Goal: Transaction & Acquisition: Download file/media

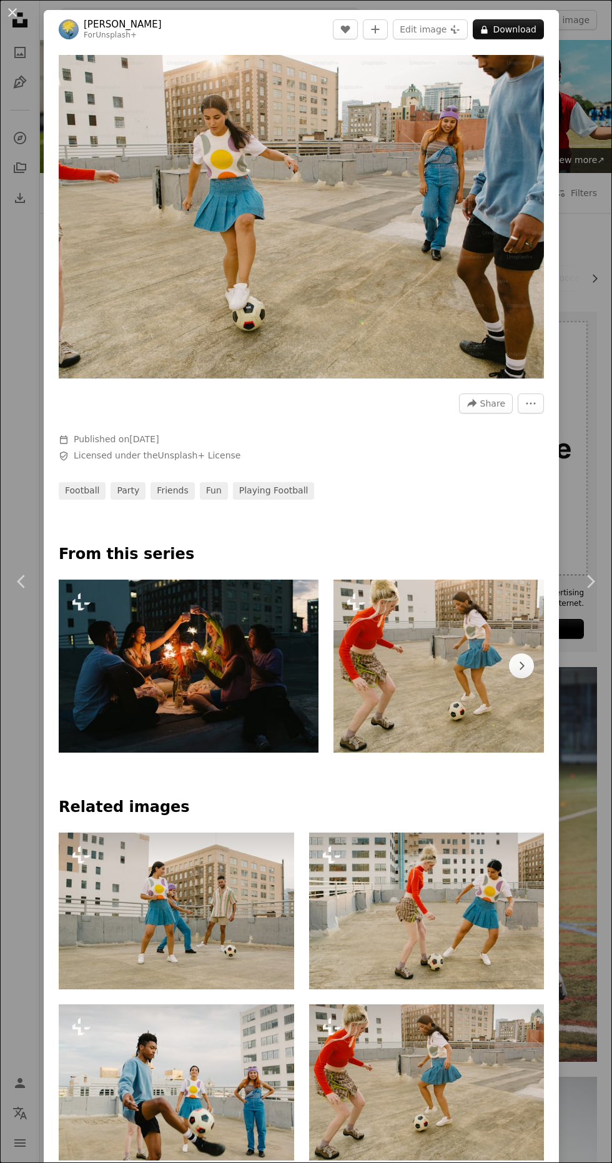
scroll to position [1186, 0]
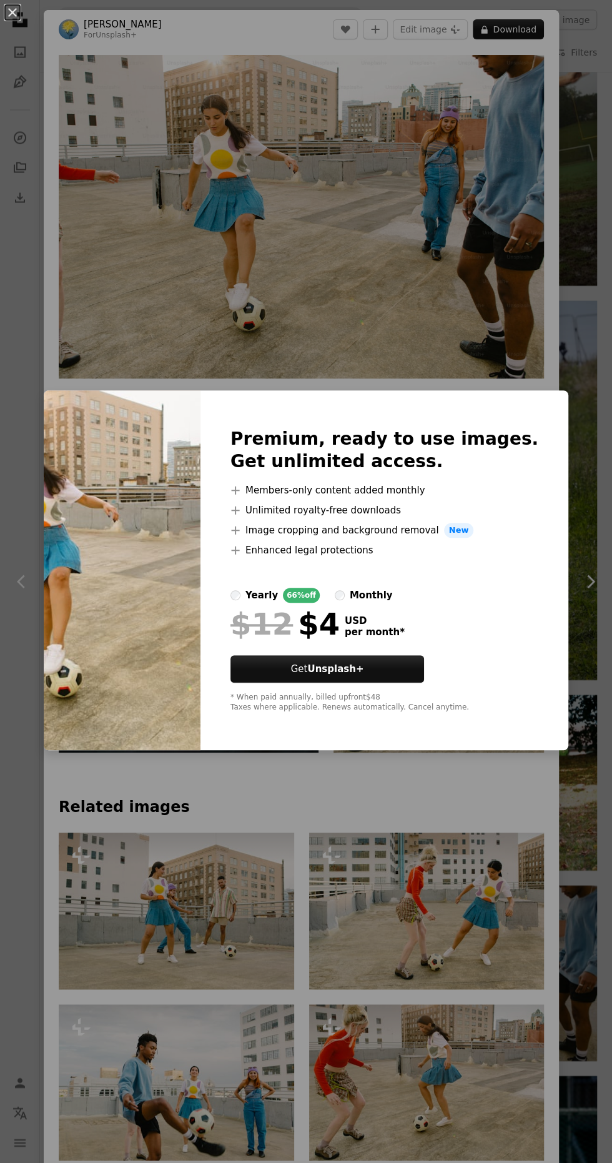
click at [402, 904] on div "An X shape Premium, ready to use images. Get unlimited access. A plus sign Memb…" at bounding box center [306, 581] width 612 height 1163
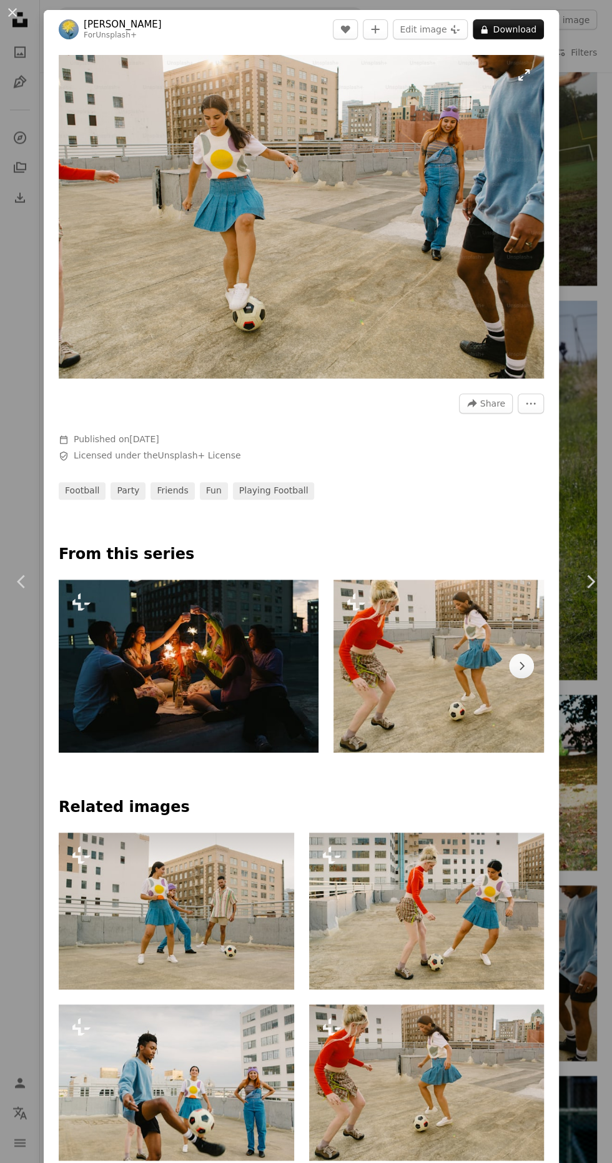
click at [280, 220] on img "Zoom in on this image" at bounding box center [301, 217] width 485 height 324
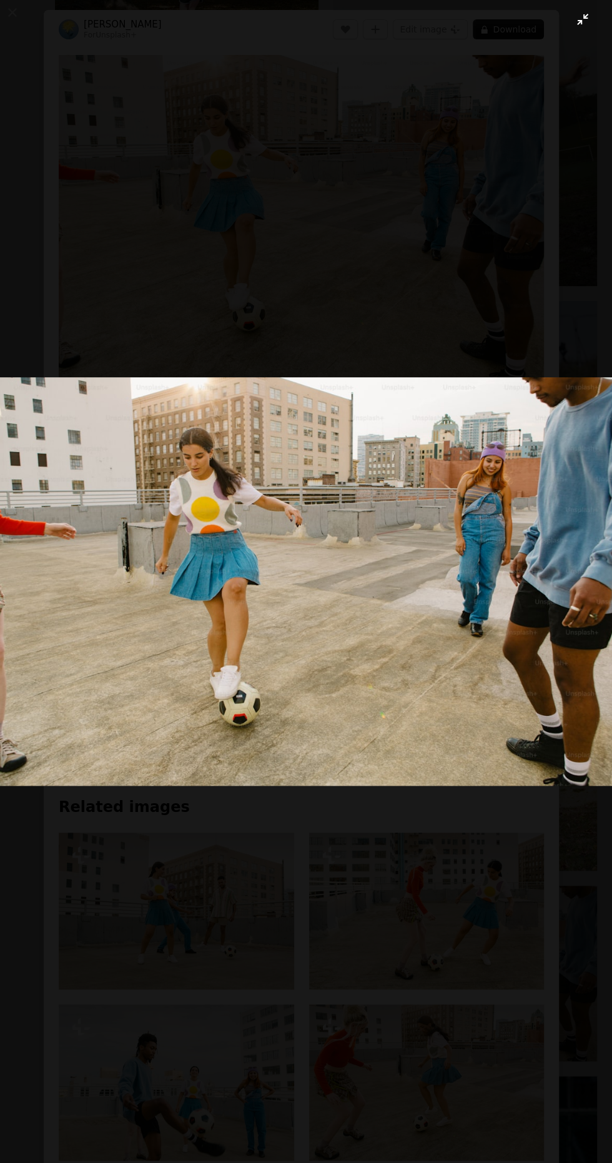
click at [338, 908] on button "Zoom out on this image" at bounding box center [305, 581] width 613 height 1164
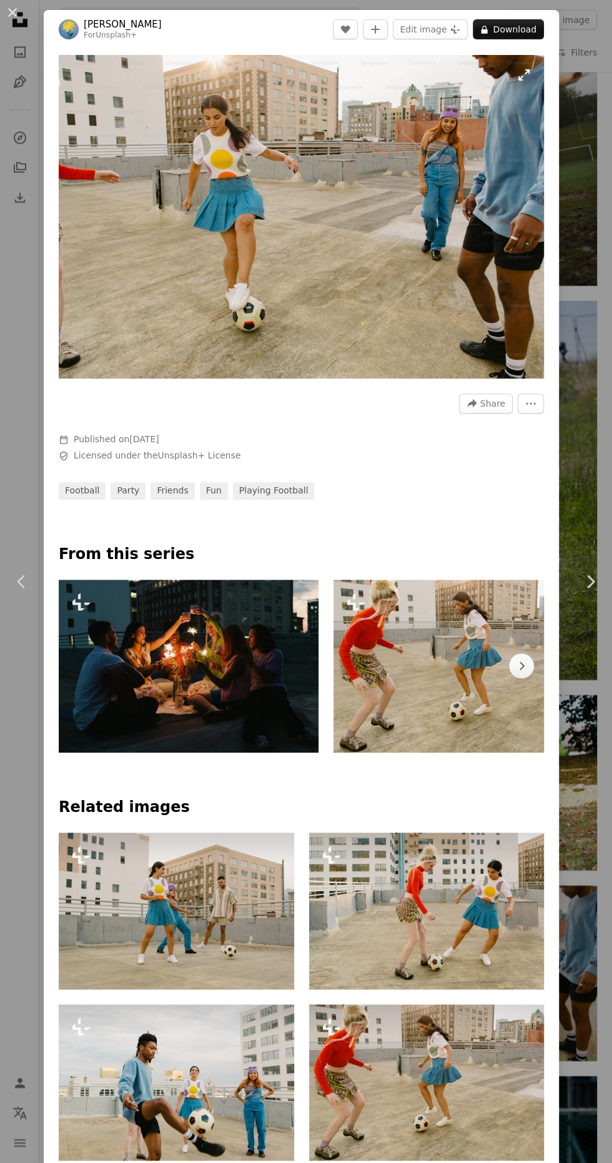
click at [262, 212] on img "Zoom in on this image" at bounding box center [301, 217] width 485 height 324
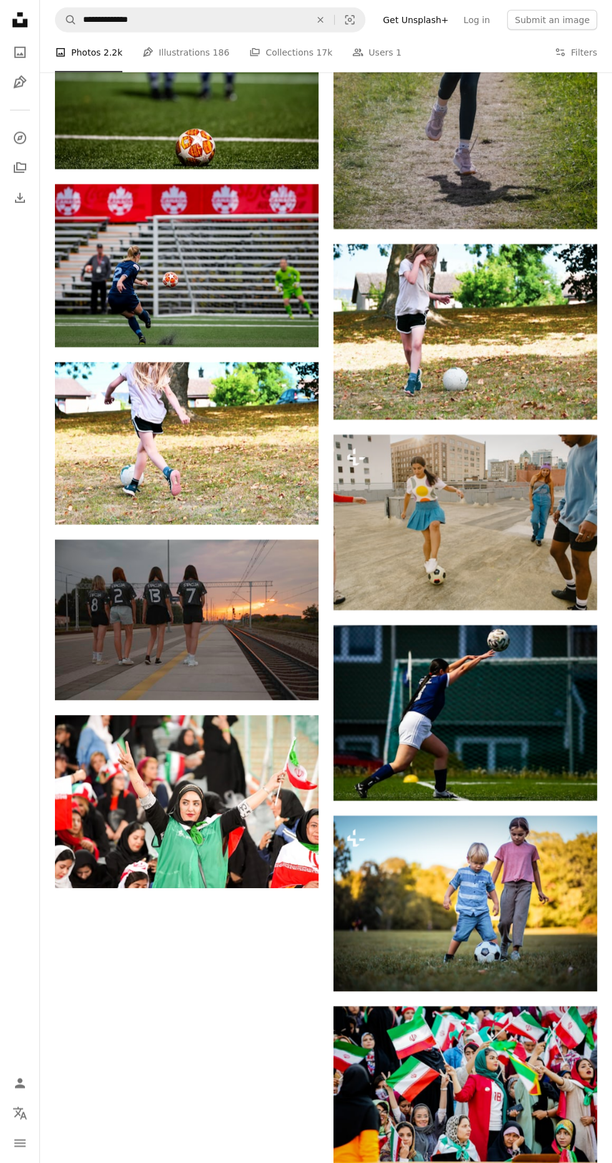
scroll to position [1636, 0]
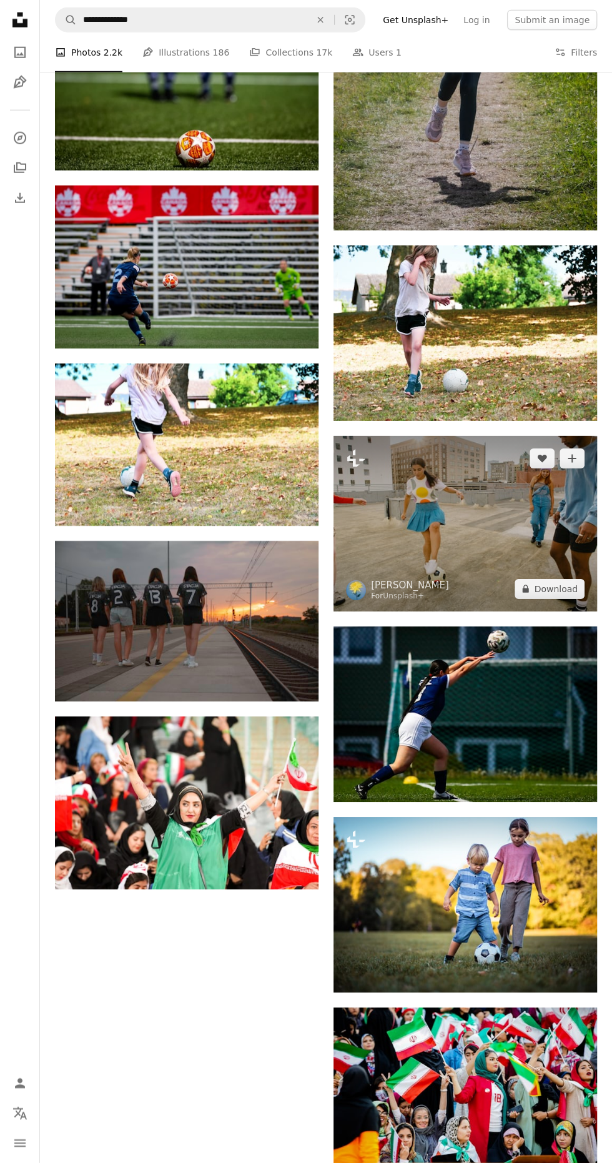
click at [508, 543] on img at bounding box center [466, 524] width 264 height 176
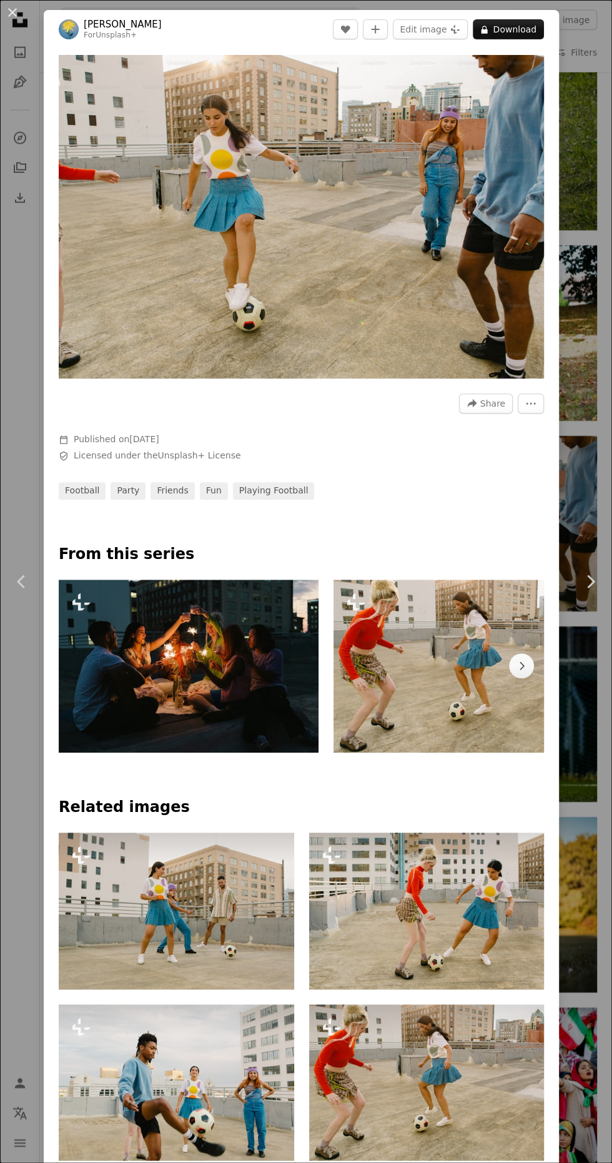
click at [541, 596] on div "Chevron right" at bounding box center [526, 666] width 35 height 173
click at [536, 404] on icon "More Actions" at bounding box center [531, 403] width 9 height 2
click at [461, 490] on dialog "An X shape Chevron left Chevron right [PERSON_NAME] For Unsplash+ A heart A plu…" at bounding box center [306, 581] width 612 height 1163
click at [508, 26] on button "A lock Download" at bounding box center [508, 29] width 71 height 20
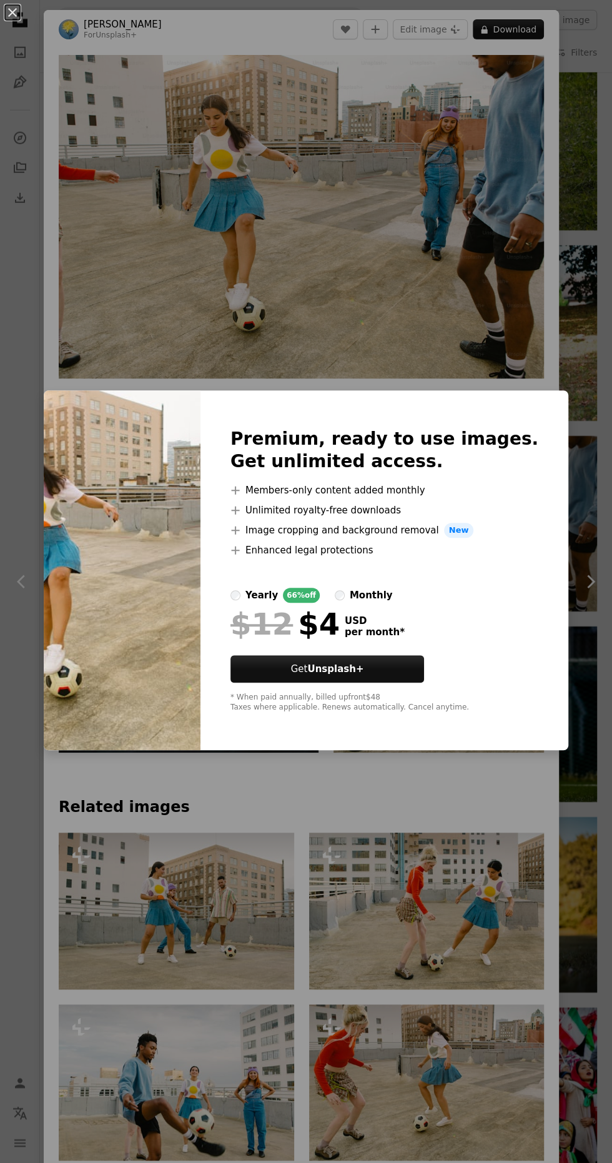
click at [217, 200] on div "An X shape Premium, ready to use images. Get unlimited access. A plus sign Memb…" at bounding box center [306, 581] width 612 height 1163
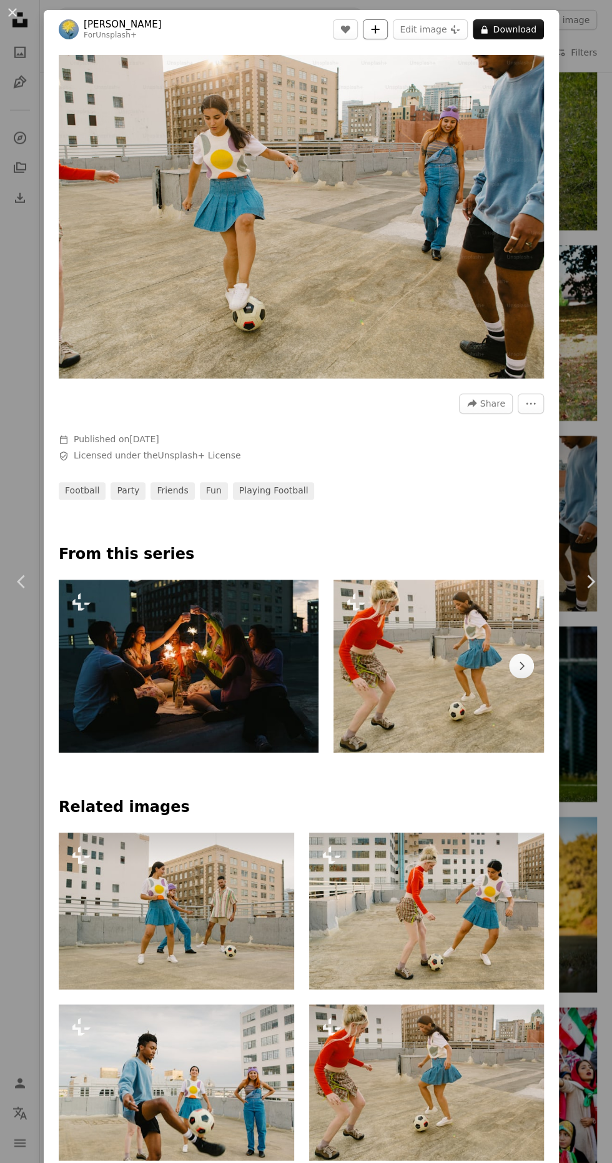
click at [380, 29] on icon "Add to Collection" at bounding box center [376, 29] width 8 height 8
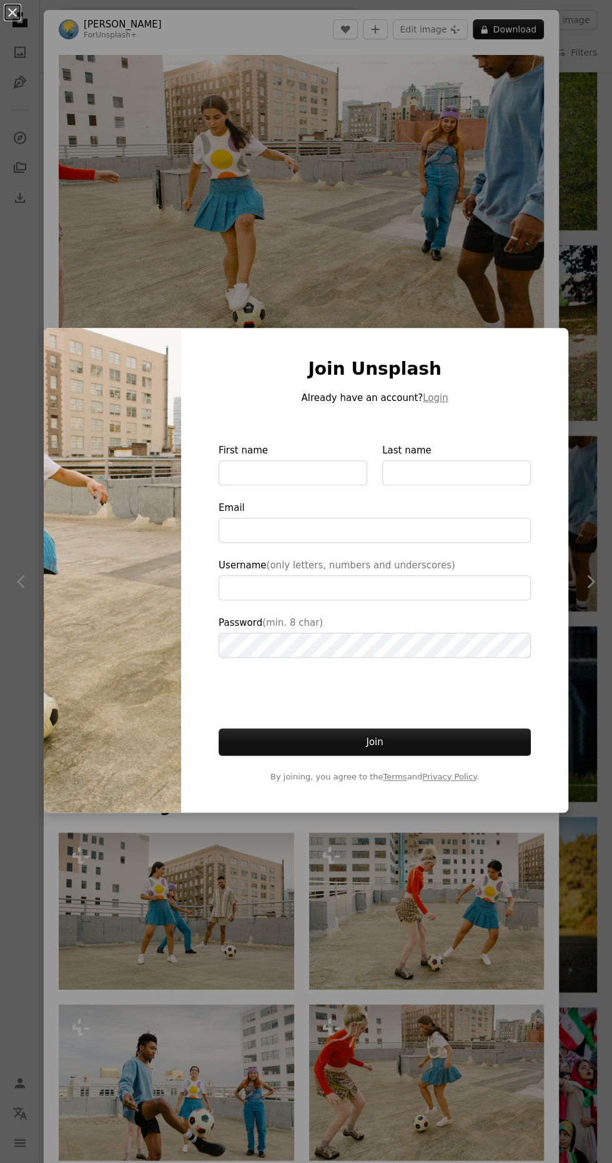
click at [222, 170] on div "An X shape Join Unsplash Already have an account? Login First name Last name Em…" at bounding box center [306, 581] width 612 height 1163
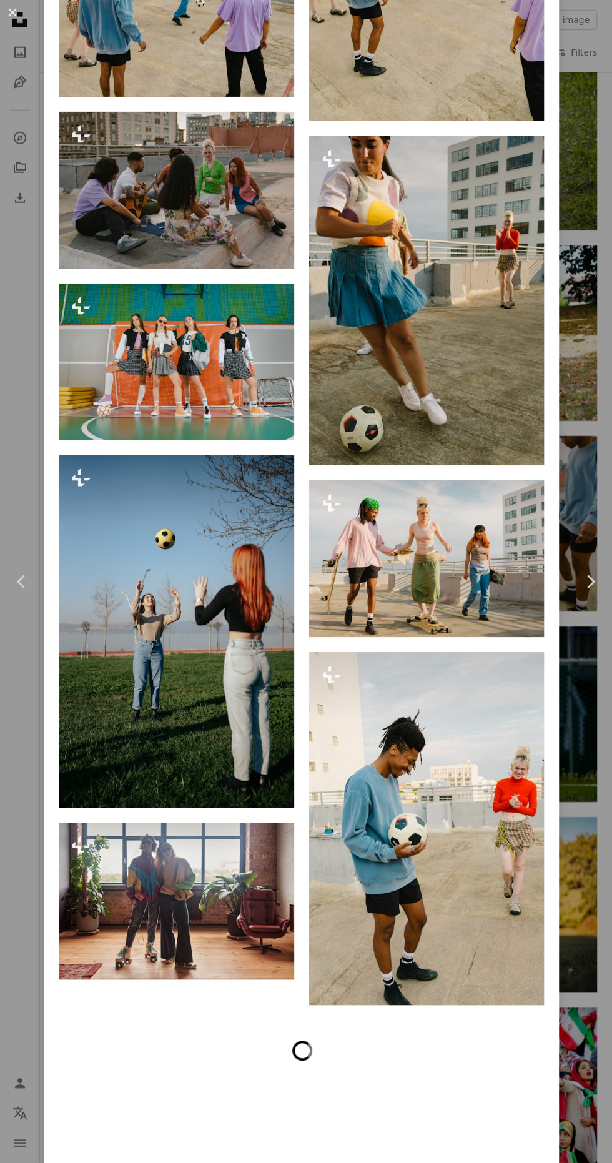
scroll to position [2075, 0]
